Goal: Navigation & Orientation: Find specific page/section

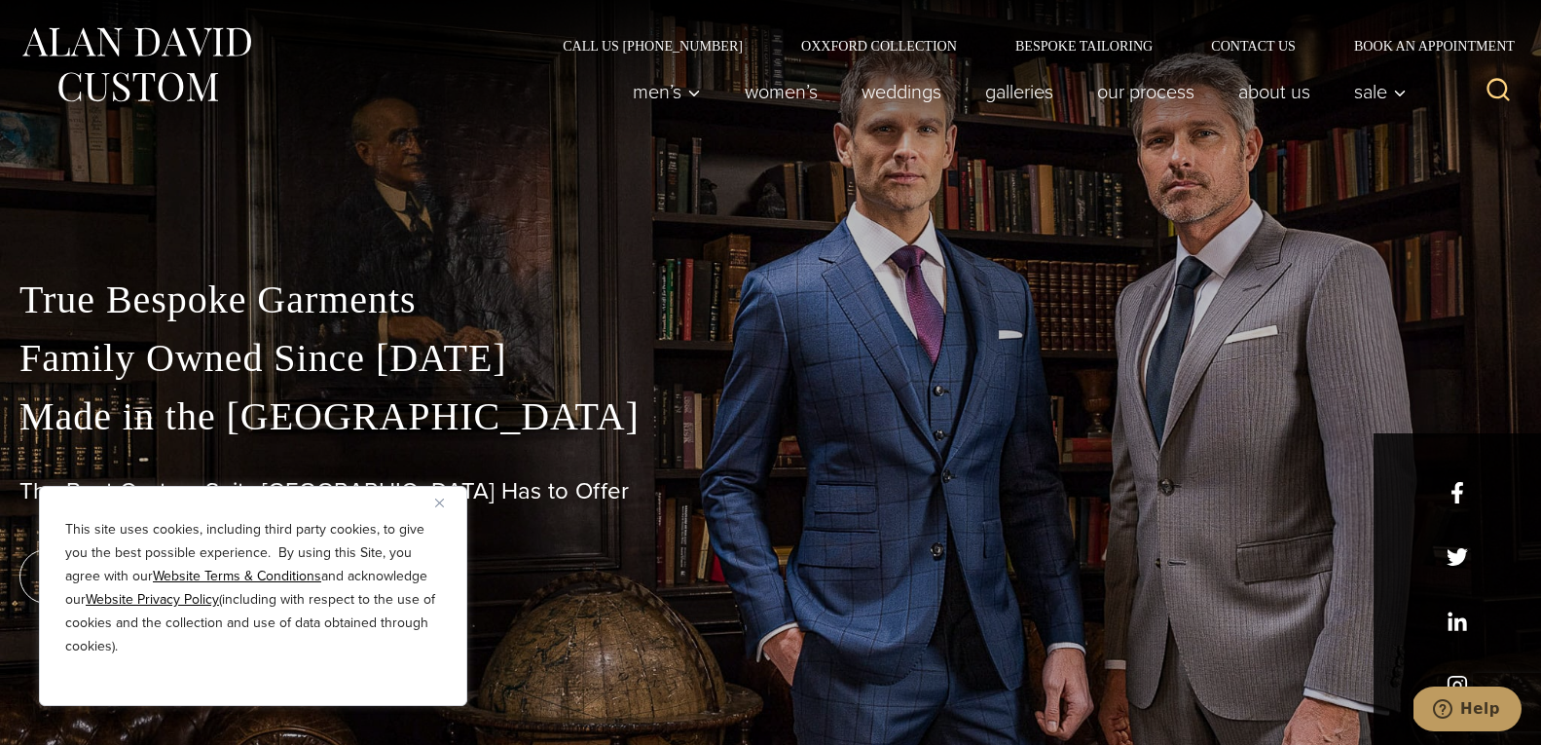
scroll to position [21, 0]
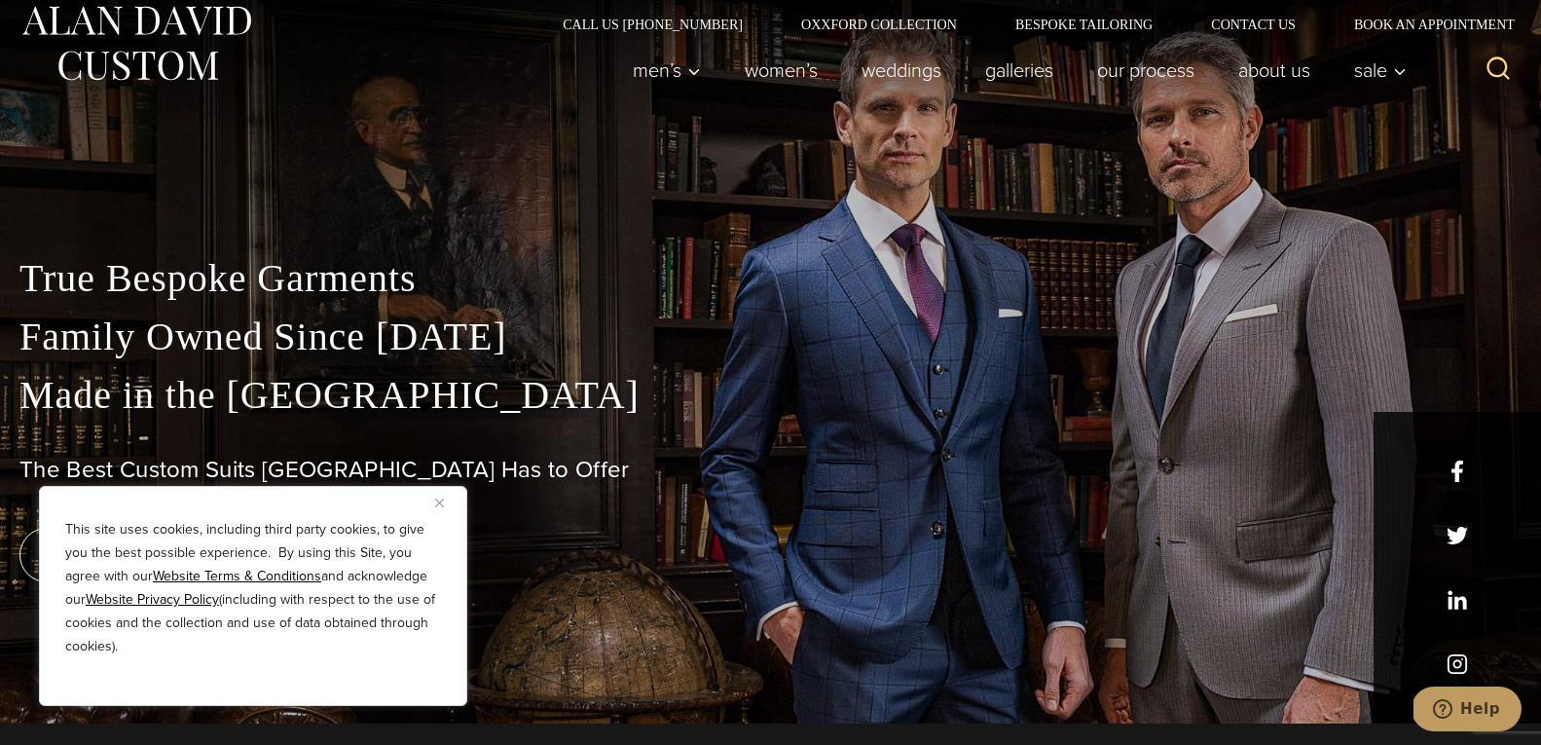
click at [53, 20] on img at bounding box center [136, 43] width 234 height 87
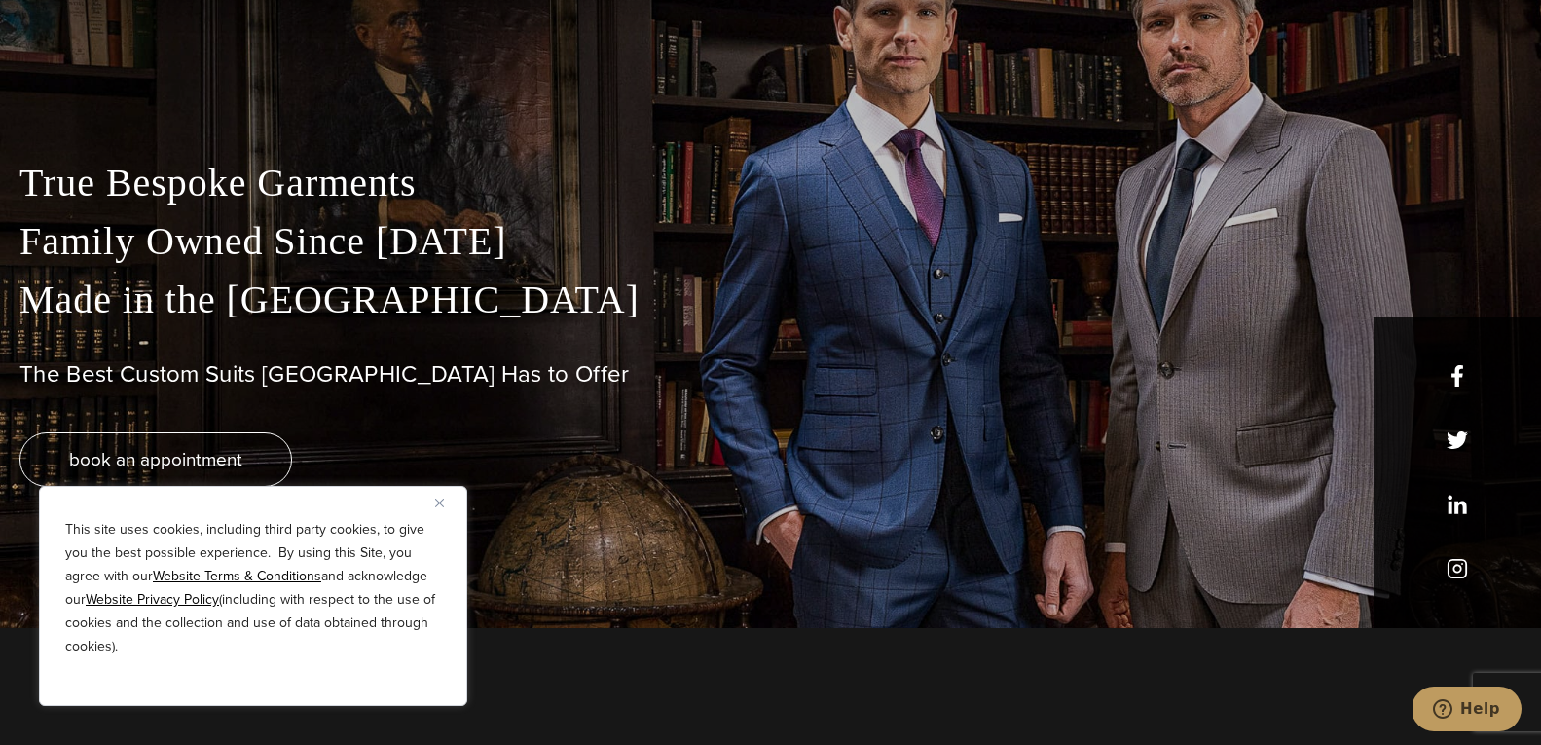
scroll to position [57, 0]
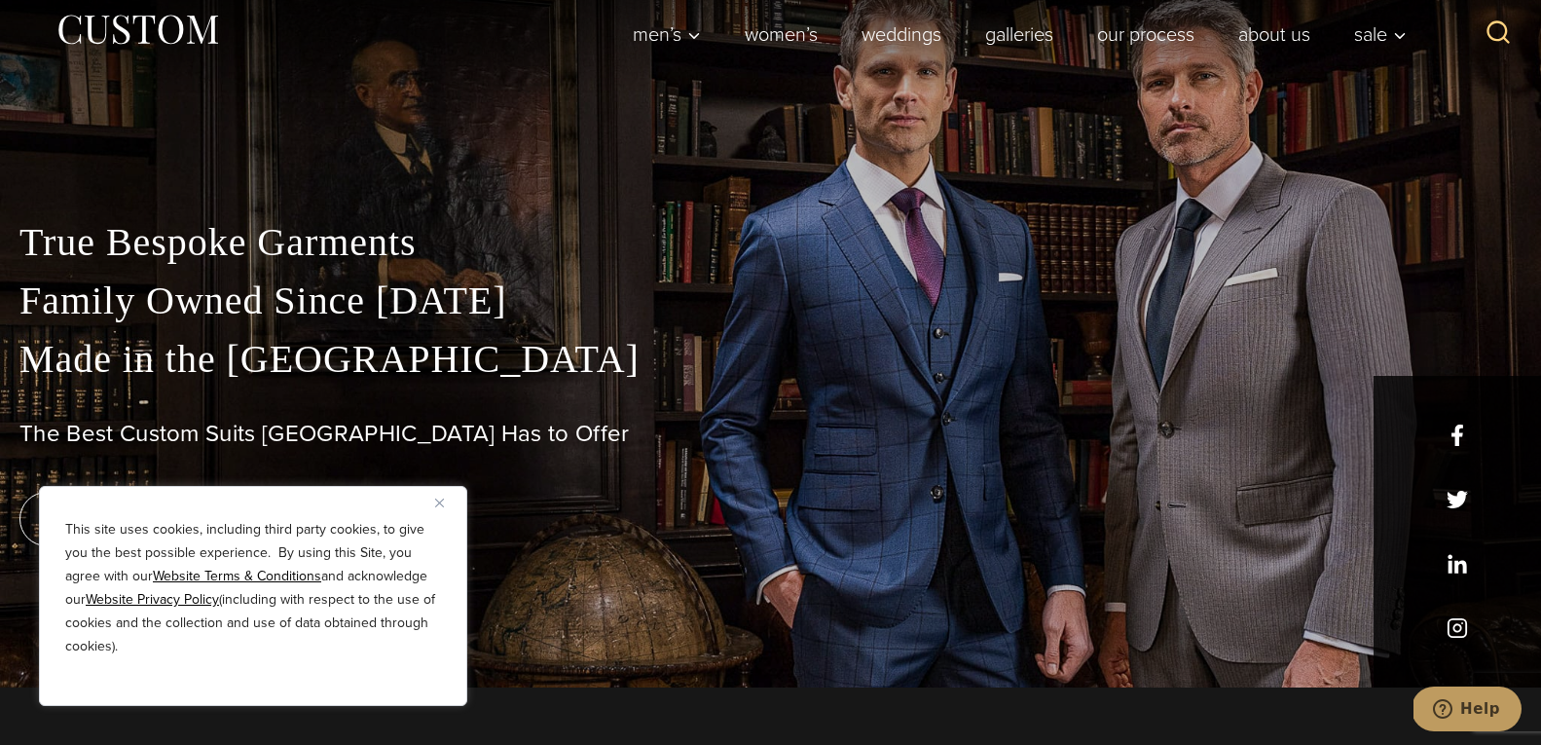
click at [107, 595] on u "Website Privacy Policy" at bounding box center [152, 599] width 133 height 20
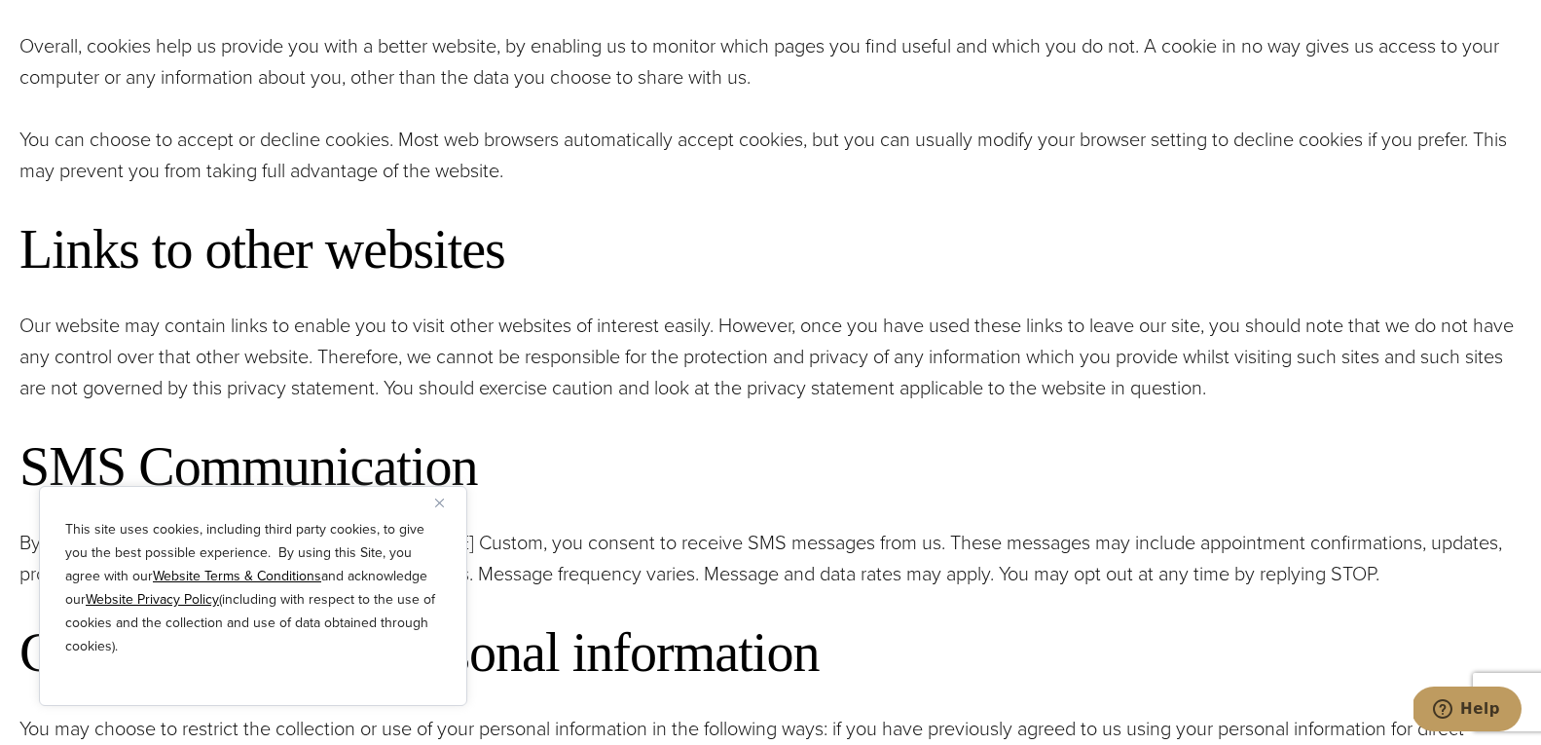
scroll to position [1682, 0]
